Goal: Information Seeking & Learning: Learn about a topic

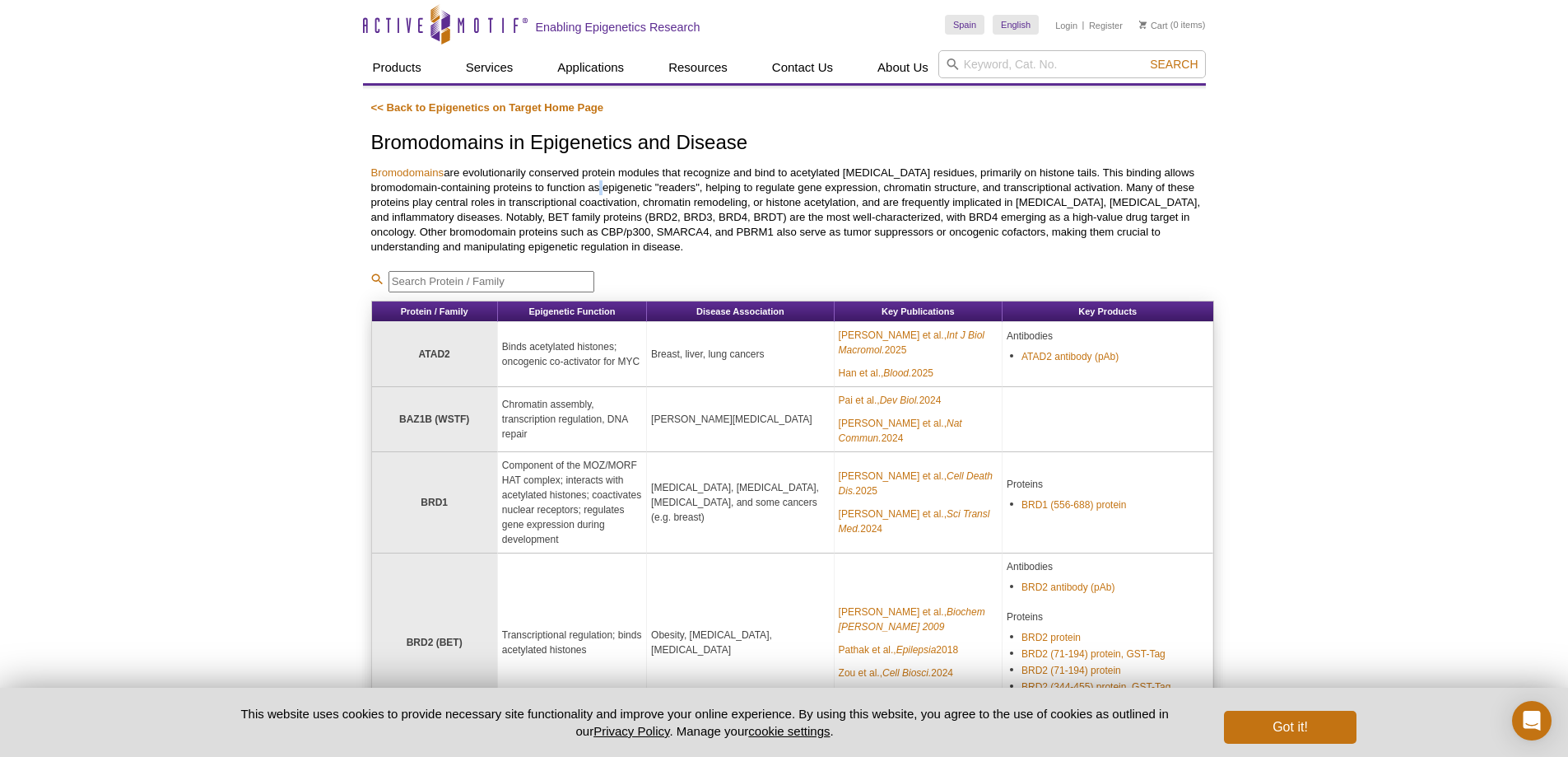
click at [571, 191] on p "Bromodomains are evolutionarily conserved protein modules that recognize and bi…" at bounding box center [792, 209] width 843 height 89
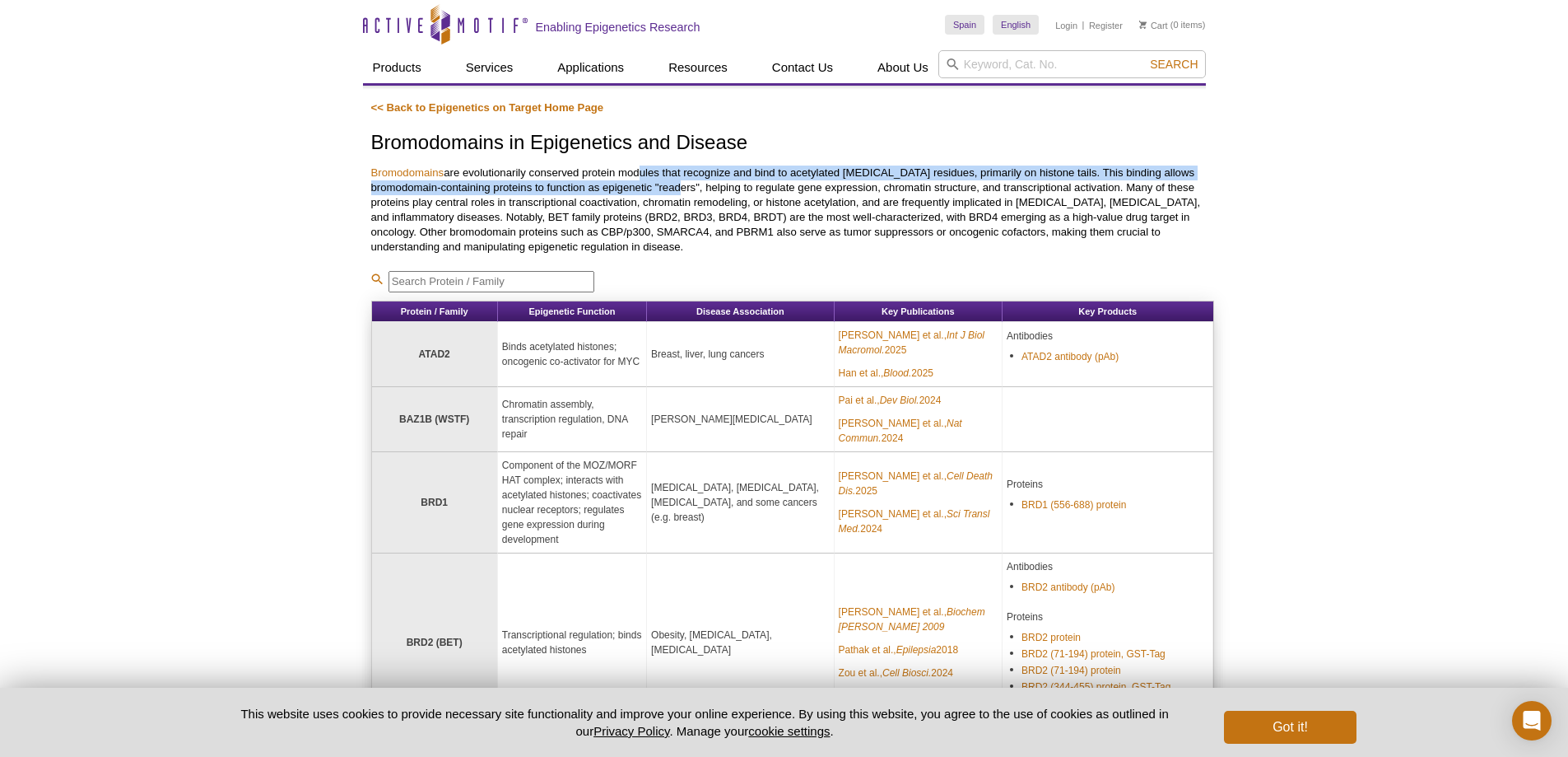
drag, startPoint x: 638, startPoint y: 175, endPoint x: 639, endPoint y: 184, distance: 9.1
click at [639, 184] on p "Bromodomains are evolutionarily conserved protein modules that recognize and bi…" at bounding box center [792, 209] width 843 height 89
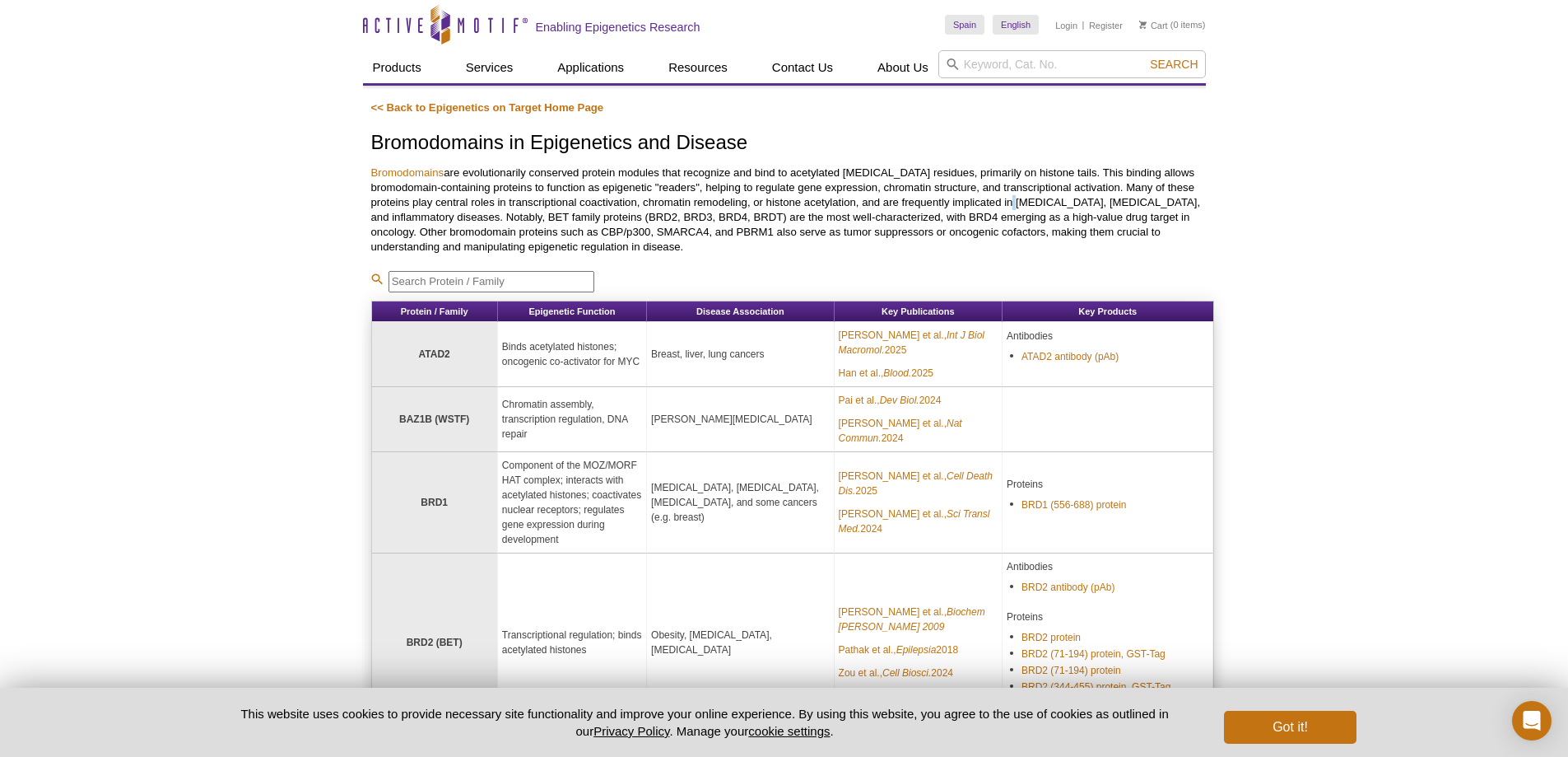
click at [986, 207] on p "Bromodomains are evolutionarily conserved protein modules that recognize and bi…" at bounding box center [792, 209] width 843 height 89
drag, startPoint x: 523, startPoint y: 176, endPoint x: 1127, endPoint y: 180, distance: 604.0
click at [1127, 180] on p "Bromodomains are evolutionarily conserved protein modules that recognize and bi…" at bounding box center [792, 209] width 843 height 89
click at [1062, 180] on p "Bromodomains are evolutionarily conserved protein modules that recognize and bi…" at bounding box center [792, 209] width 843 height 89
drag, startPoint x: 520, startPoint y: 189, endPoint x: 640, endPoint y: 186, distance: 120.0
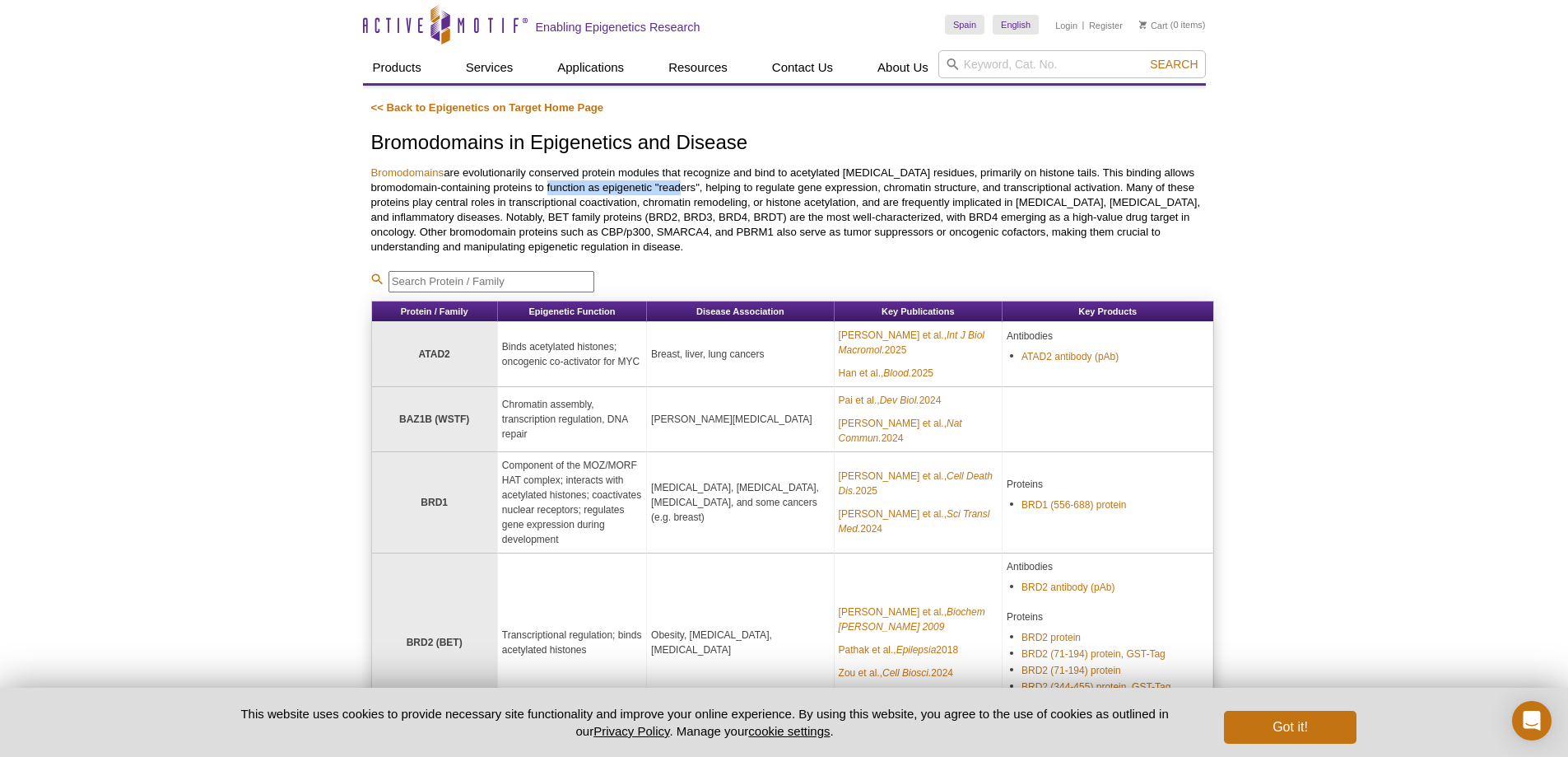
click at [640, 186] on p "Bromodomains are evolutionarily conserved protein modules that recognize and bi…" at bounding box center [792, 209] width 843 height 89
click at [681, 186] on p "Bromodomains are evolutionarily conserved protein modules that recognize and bi…" at bounding box center [792, 209] width 843 height 89
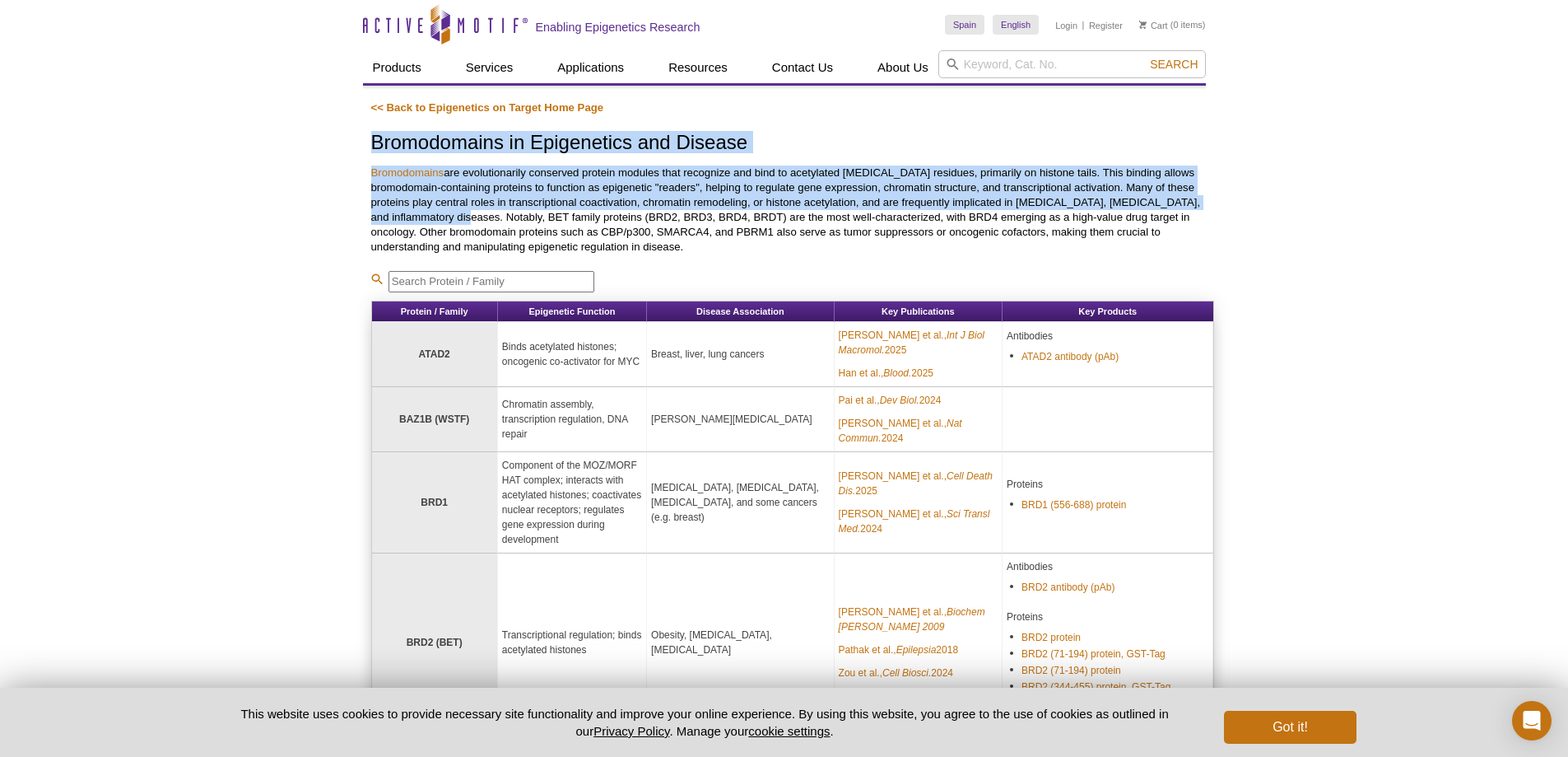
drag, startPoint x: 361, startPoint y: 138, endPoint x: 420, endPoint y: 223, distance: 103.5
copy div "Bromodomains in Epigenetics and Disease Bromodomains are evolutionarily conserv…"
